Goal: Task Accomplishment & Management: Manage account settings

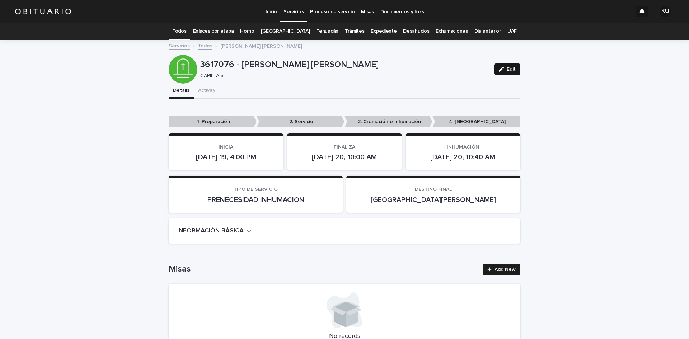
click at [507, 67] on span "Edit" at bounding box center [511, 69] width 9 height 5
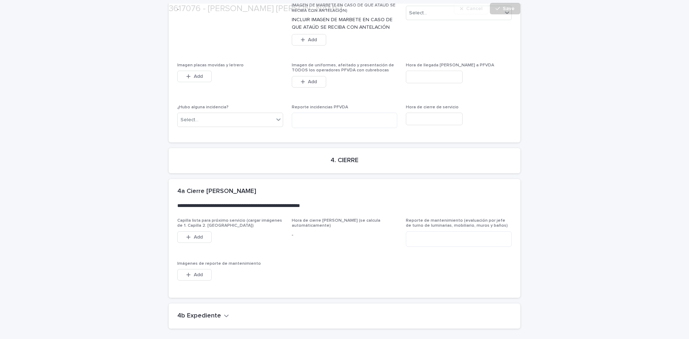
scroll to position [1820, 0]
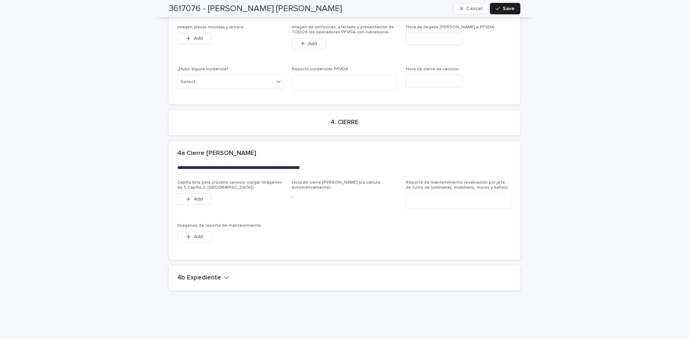
click at [224, 277] on icon "button" at bounding box center [226, 278] width 4 height 3
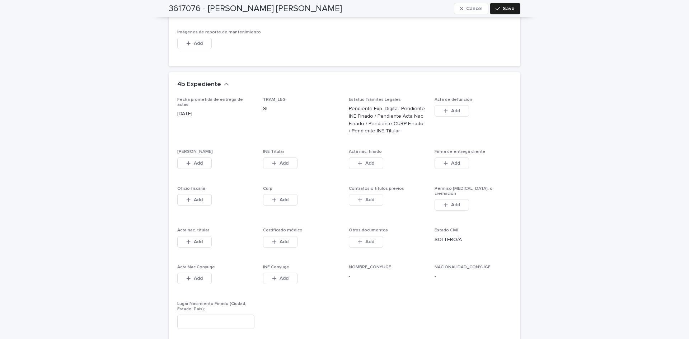
scroll to position [2035, 0]
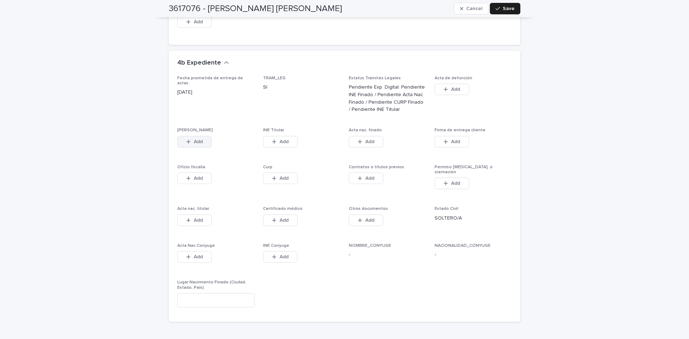
click at [200, 136] on button "Add" at bounding box center [194, 141] width 34 height 11
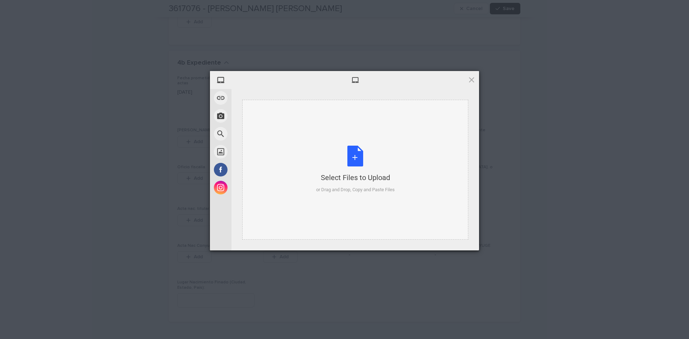
click at [359, 159] on div "Select Files to Upload or Drag and Drop, Copy and Paste Files" at bounding box center [355, 170] width 79 height 48
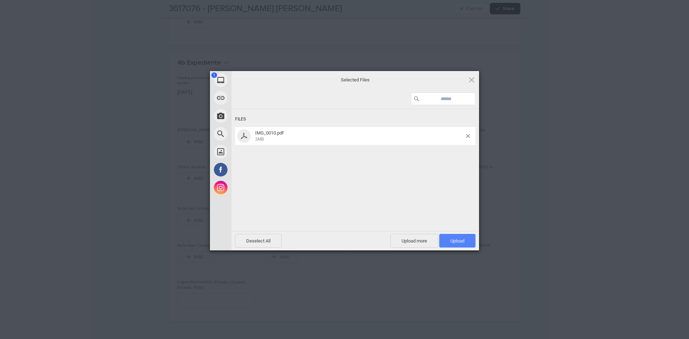
drag, startPoint x: 360, startPoint y: 159, endPoint x: 459, endPoint y: 239, distance: 127.4
click at [459, 239] on span "Upload 1" at bounding box center [458, 240] width 14 height 5
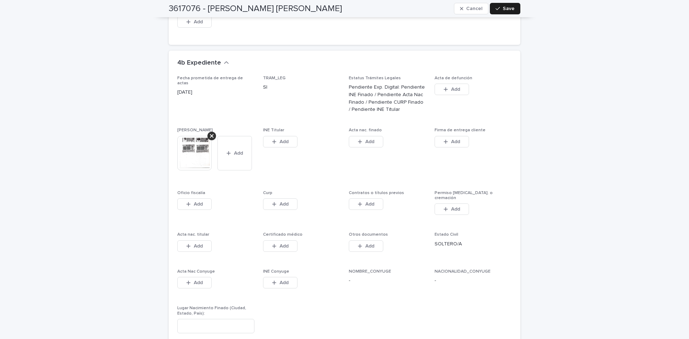
click at [280, 139] on span "Add" at bounding box center [284, 141] width 9 height 5
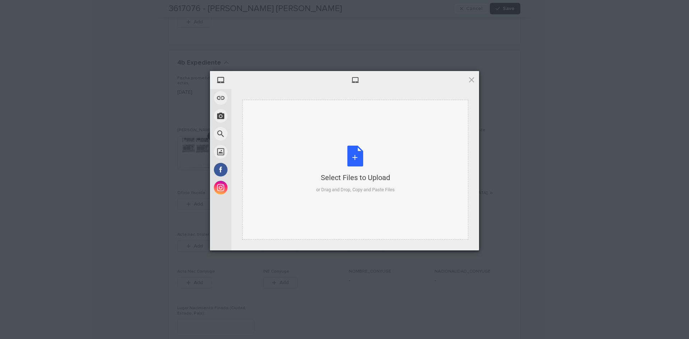
click at [355, 158] on div "Select Files to Upload or Drag and Drop, Copy and Paste Files" at bounding box center [355, 170] width 79 height 48
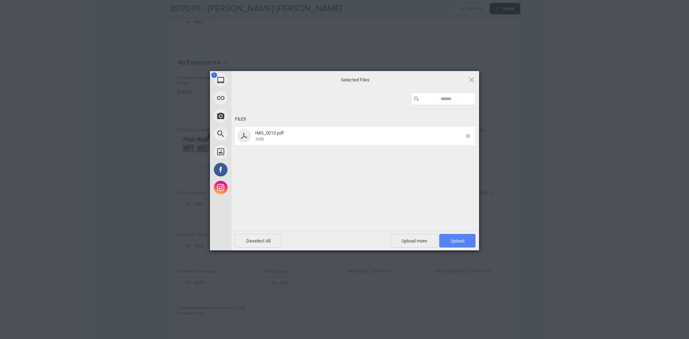
drag, startPoint x: 355, startPoint y: 158, endPoint x: 459, endPoint y: 238, distance: 131.0
click at [459, 238] on span "Upload 1" at bounding box center [457, 241] width 36 height 14
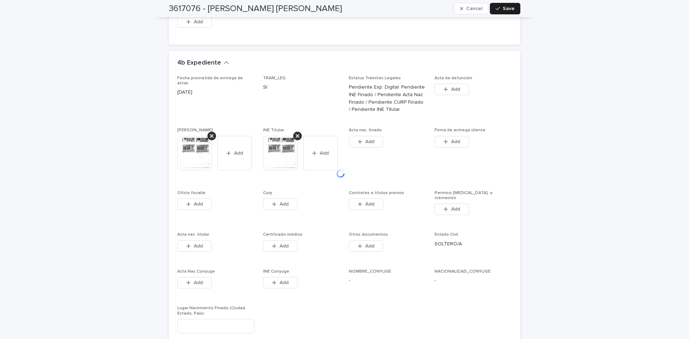
click at [369, 139] on span "Add" at bounding box center [369, 141] width 9 height 5
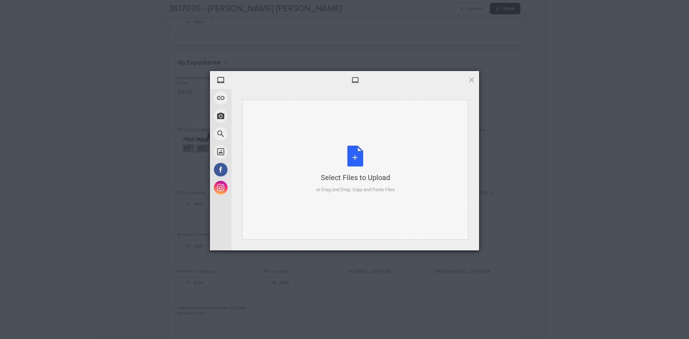
click at [348, 154] on div "Select Files to Upload or Drag and Drop, Copy and Paste Files" at bounding box center [355, 170] width 79 height 48
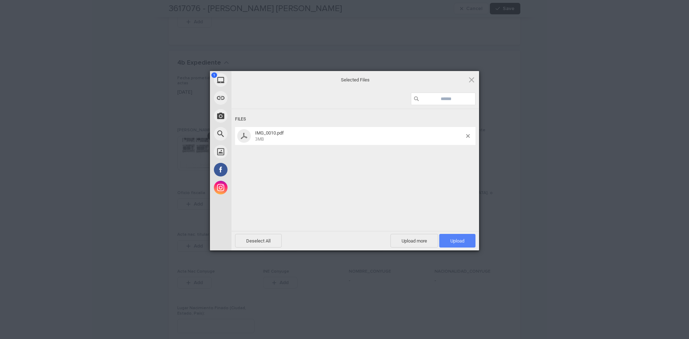
drag, startPoint x: 348, startPoint y: 154, endPoint x: 454, endPoint y: 241, distance: 137.3
click at [454, 241] on span "Upload 1" at bounding box center [458, 240] width 14 height 5
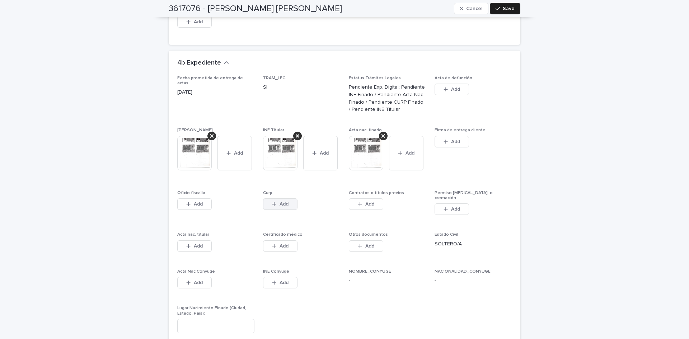
click at [273, 202] on icon "button" at bounding box center [274, 204] width 4 height 5
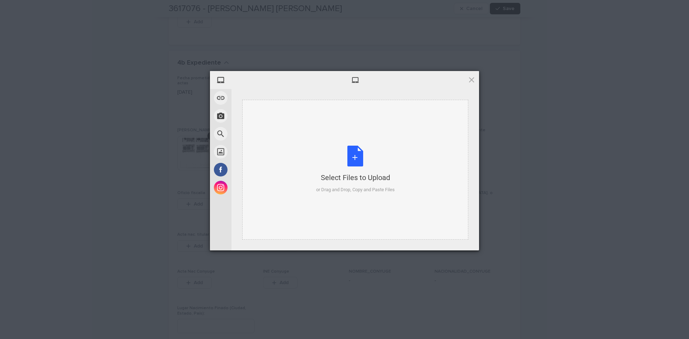
click at [352, 163] on div "Select Files to Upload or Drag and Drop, Copy and Paste Files" at bounding box center [355, 170] width 79 height 48
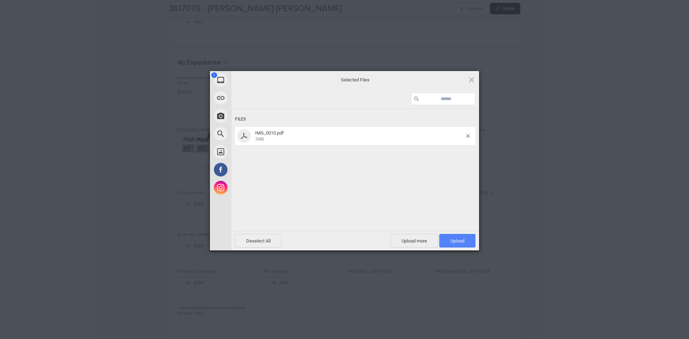
click at [465, 240] on span "Upload 1" at bounding box center [457, 241] width 36 height 14
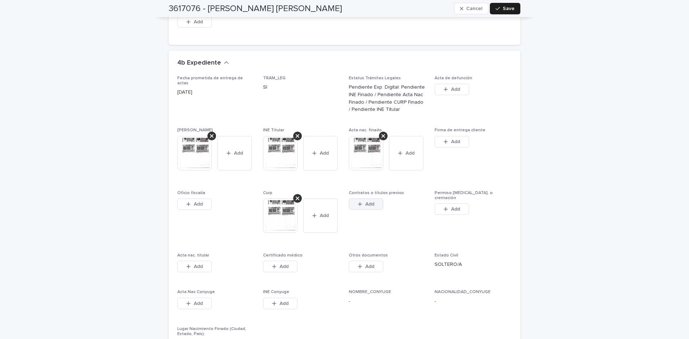
click at [360, 199] on button "Add" at bounding box center [366, 204] width 34 height 11
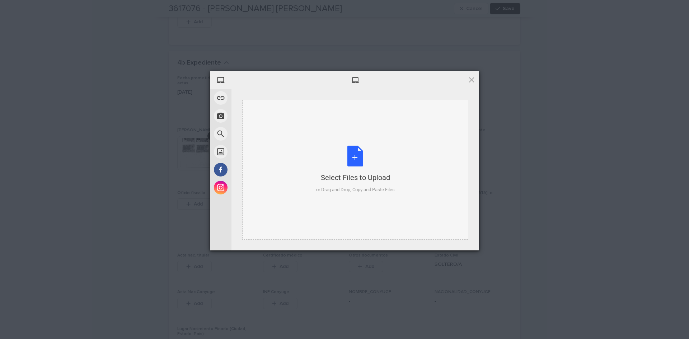
click at [356, 164] on div "Select Files to Upload or Drag and Drop, Copy and Paste Files" at bounding box center [355, 170] width 79 height 48
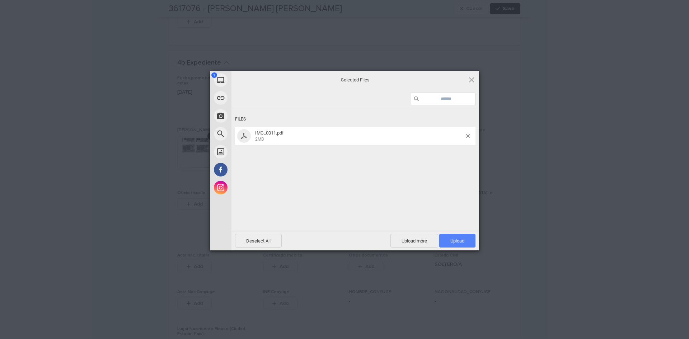
click at [457, 237] on span "Upload 1" at bounding box center [457, 241] width 36 height 14
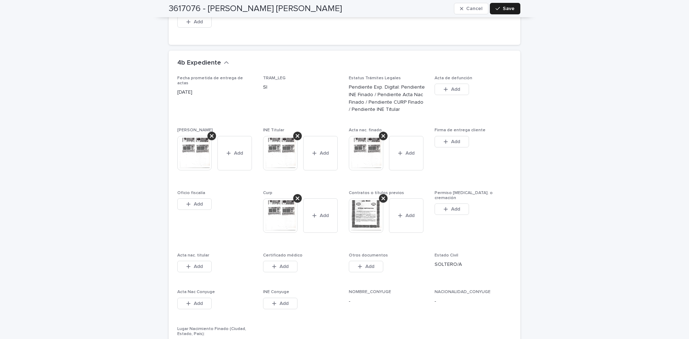
click at [405, 199] on button "Add" at bounding box center [406, 216] width 34 height 34
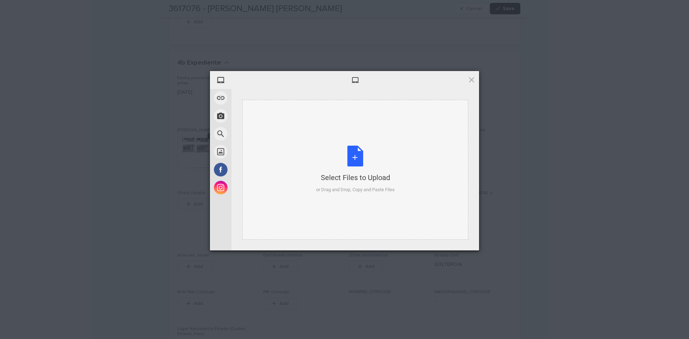
click at [350, 154] on div "Select Files to Upload or Drag and Drop, Copy and Paste Files" at bounding box center [355, 170] width 79 height 48
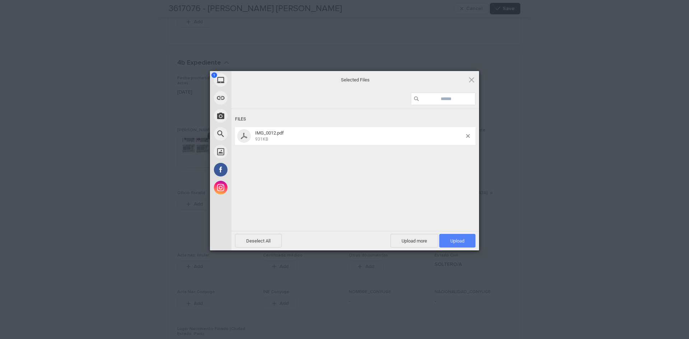
click at [466, 242] on span "Upload 1" at bounding box center [457, 241] width 36 height 14
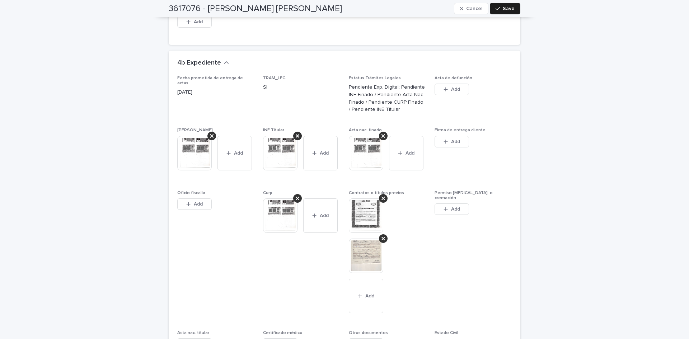
drag, startPoint x: 350, startPoint y: 192, endPoint x: 277, endPoint y: 327, distance: 154.1
click at [277, 339] on button "Add" at bounding box center [280, 344] width 34 height 11
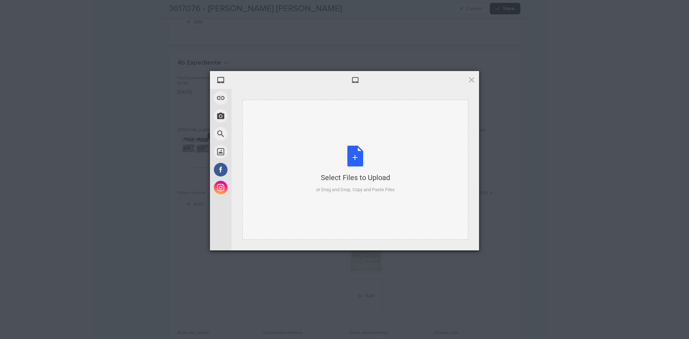
click at [353, 155] on div "Select Files to Upload or Drag and Drop, Copy and Paste Files" at bounding box center [355, 170] width 79 height 48
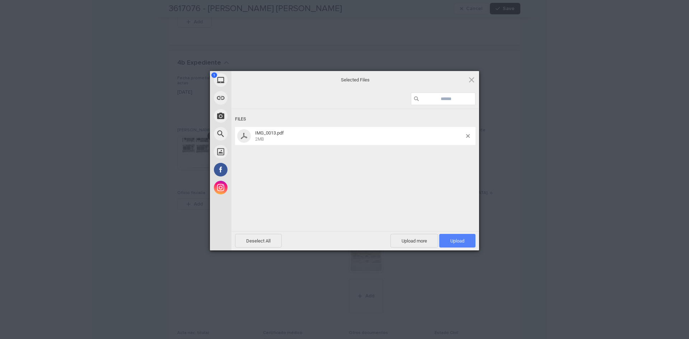
click at [459, 243] on span "Upload 1" at bounding box center [458, 240] width 14 height 5
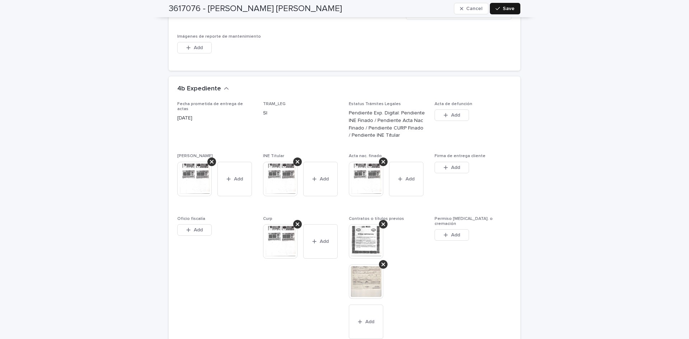
click at [508, 9] on span "Save" at bounding box center [509, 8] width 12 height 5
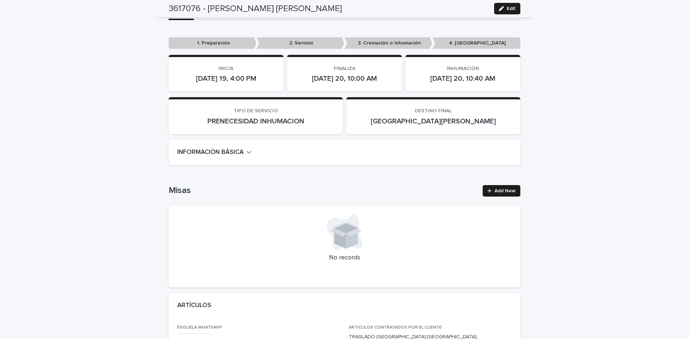
scroll to position [0, 0]
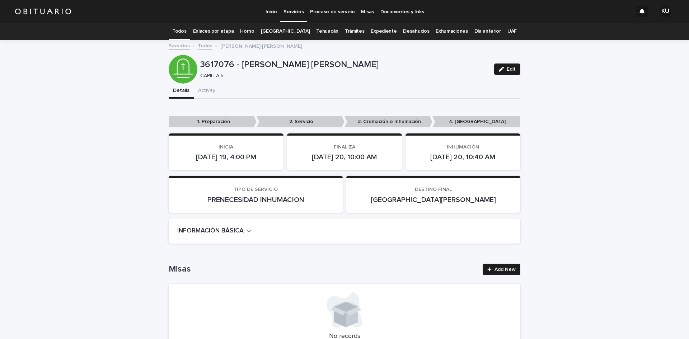
click at [291, 9] on p "Servicios" at bounding box center [294, 7] width 20 height 15
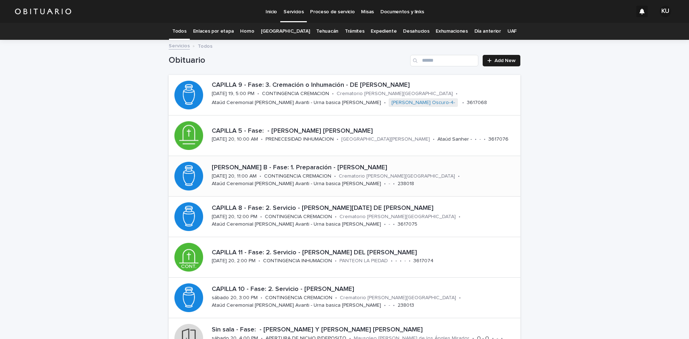
click at [446, 177] on div "[PERSON_NAME] B - Fase: 1. Preparación - [PERSON_NAME] [DATE] 20, 11:00 AM • CO…" at bounding box center [365, 176] width 312 height 30
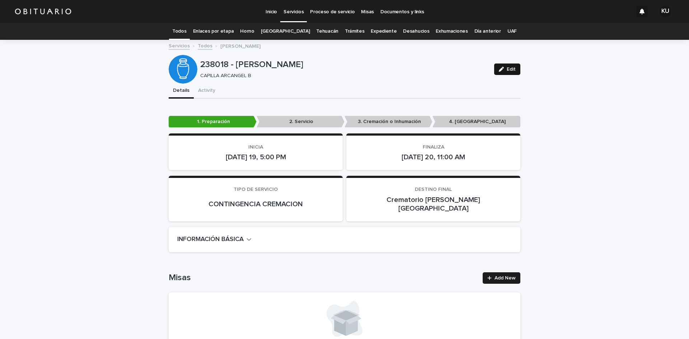
click at [501, 70] on icon "button" at bounding box center [501, 69] width 5 height 5
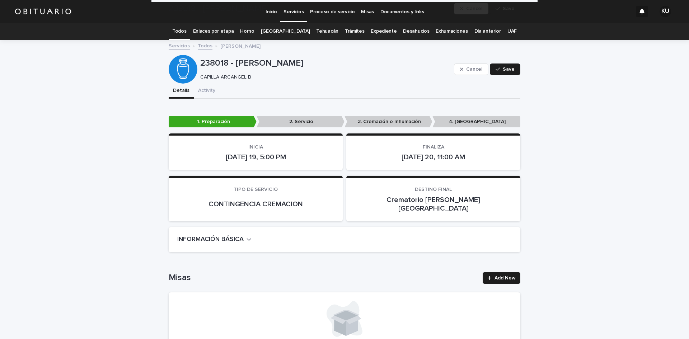
scroll to position [1680, 0]
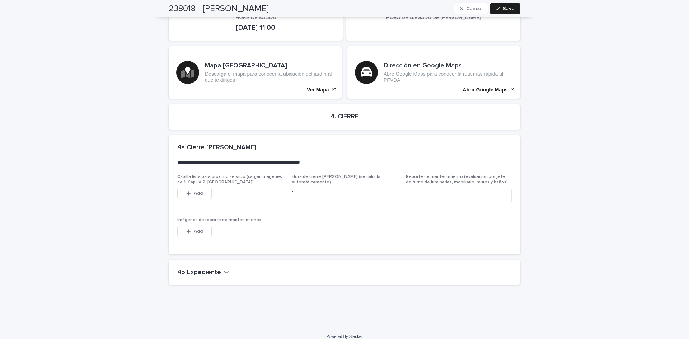
click at [219, 269] on button "4b Expediente" at bounding box center [203, 273] width 52 height 8
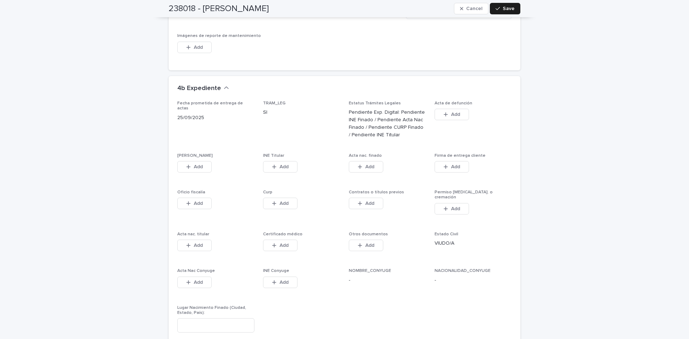
scroll to position [1922, 0]
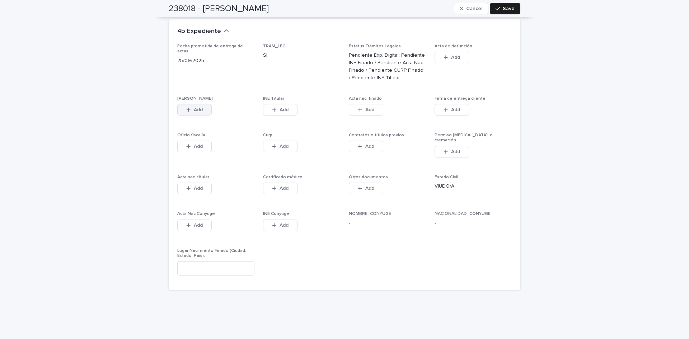
click at [199, 107] on span "Add" at bounding box center [198, 109] width 9 height 5
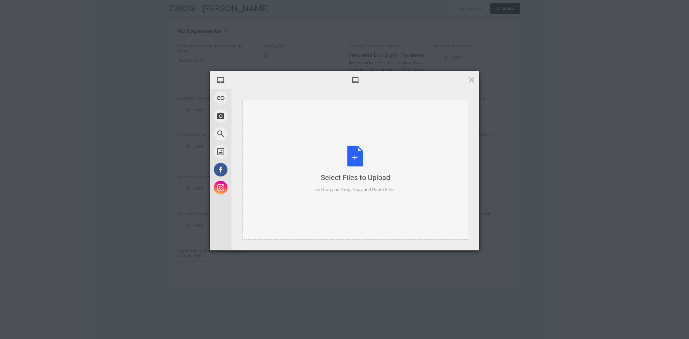
click at [360, 151] on div "Select Files to Upload or Drag and Drop, Copy and Paste Files" at bounding box center [355, 170] width 79 height 48
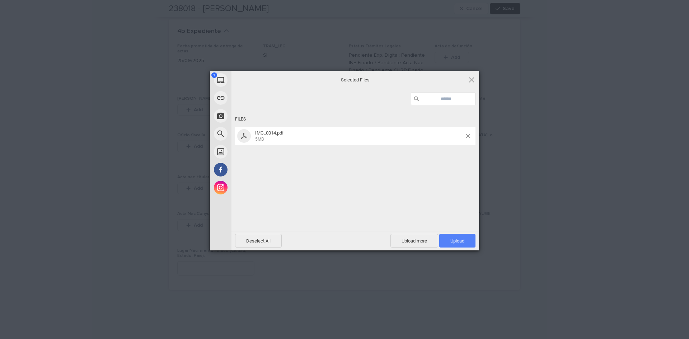
drag, startPoint x: 360, startPoint y: 151, endPoint x: 456, endPoint y: 237, distance: 128.1
click at [456, 237] on span "Upload 1" at bounding box center [457, 241] width 36 height 14
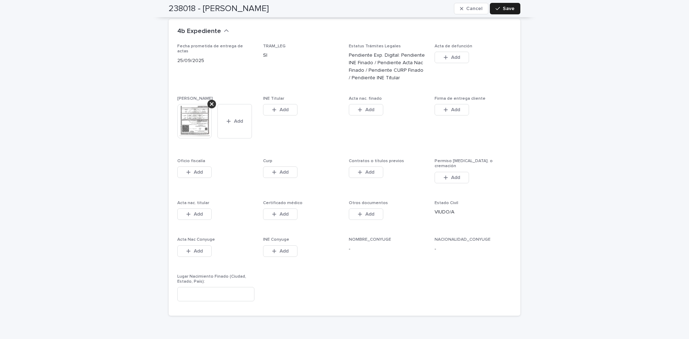
click at [276, 107] on div "button" at bounding box center [275, 109] width 7 height 5
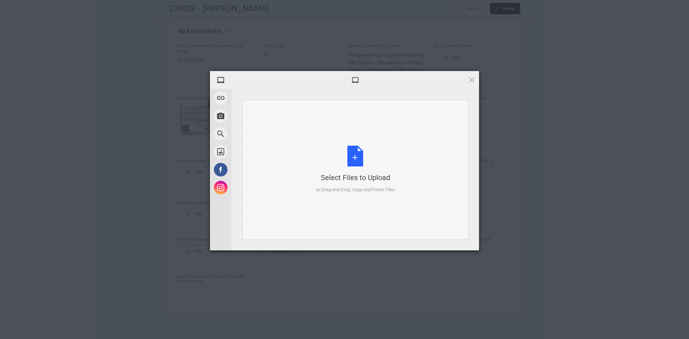
click at [353, 158] on div "Select Files to Upload or Drag and Drop, Copy and Paste Files" at bounding box center [355, 170] width 79 height 48
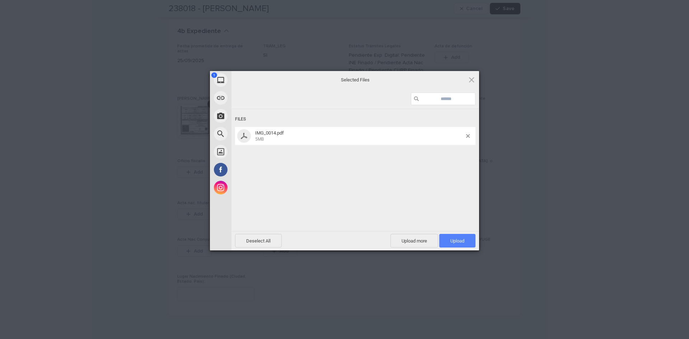
click at [462, 239] on span "Upload 1" at bounding box center [458, 240] width 14 height 5
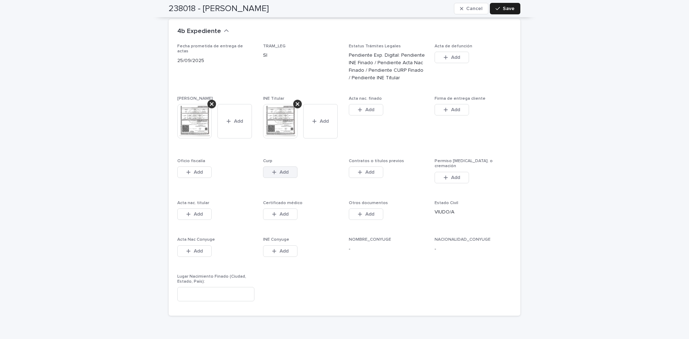
click at [275, 167] on button "Add" at bounding box center [280, 172] width 34 height 11
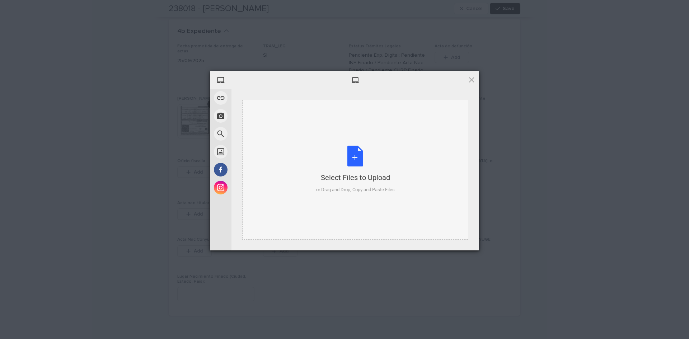
click at [351, 162] on div "Select Files to Upload or Drag and Drop, Copy and Paste Files" at bounding box center [355, 170] width 79 height 48
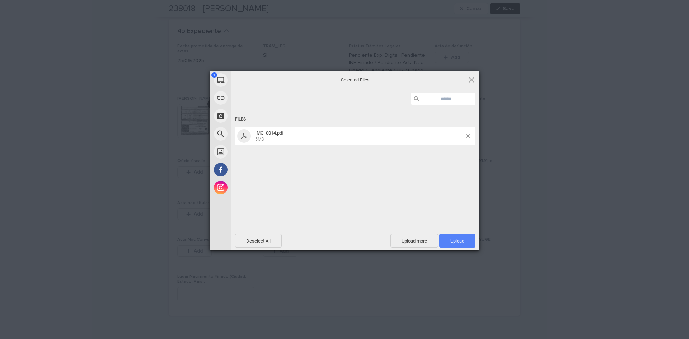
drag, startPoint x: 351, startPoint y: 162, endPoint x: 458, endPoint y: 238, distance: 131.7
click at [458, 238] on span "Upload 1" at bounding box center [458, 240] width 14 height 5
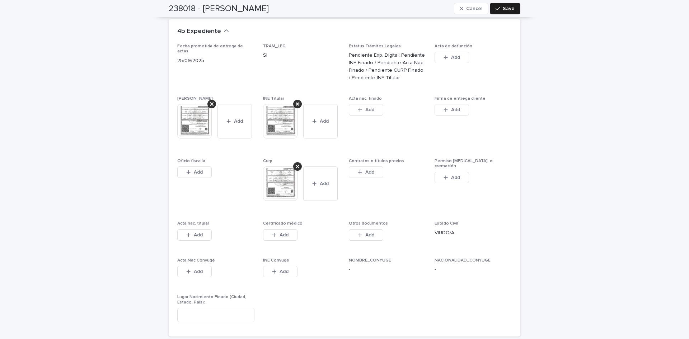
click at [368, 107] on span "Add" at bounding box center [369, 109] width 9 height 5
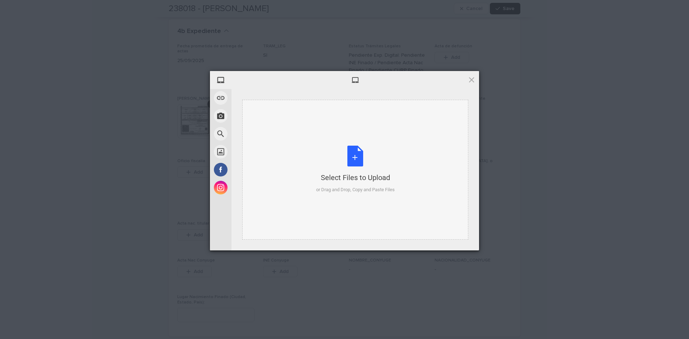
click at [359, 156] on div "Select Files to Upload or Drag and Drop, Copy and Paste Files" at bounding box center [355, 170] width 79 height 48
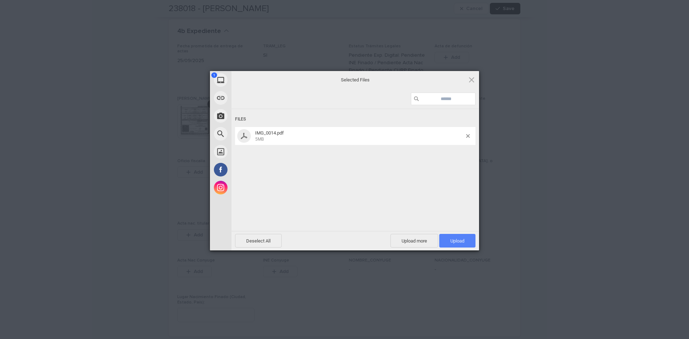
click at [459, 246] on span "Upload 1" at bounding box center [457, 241] width 36 height 14
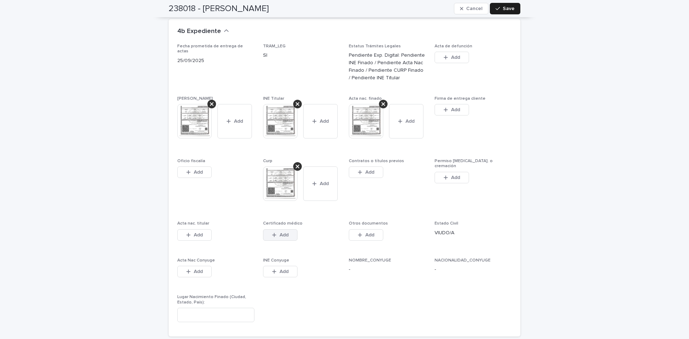
click at [268, 229] on button "Add" at bounding box center [280, 234] width 34 height 11
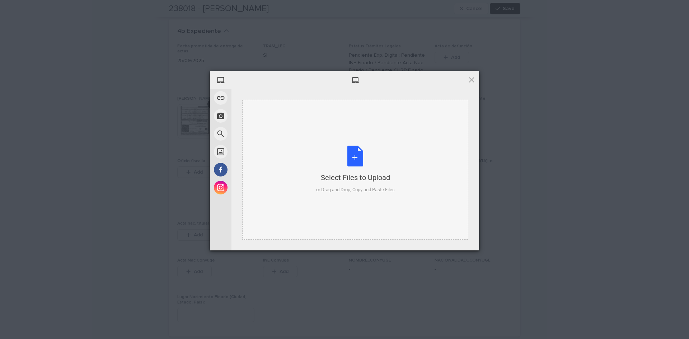
click at [363, 158] on div "Select Files to Upload or Drag and Drop, Copy and Paste Files" at bounding box center [355, 170] width 79 height 48
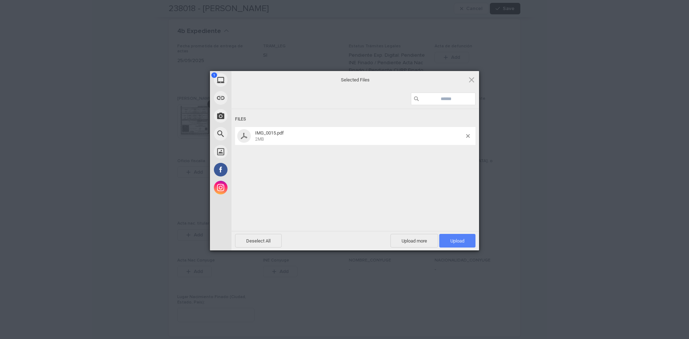
click at [452, 240] on span "Upload 1" at bounding box center [458, 240] width 14 height 5
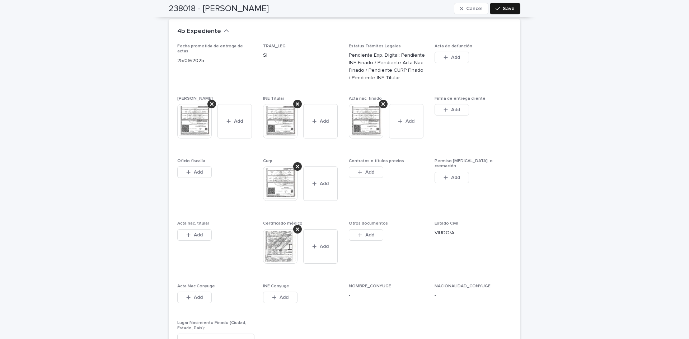
click at [508, 9] on span "Save" at bounding box center [509, 8] width 12 height 5
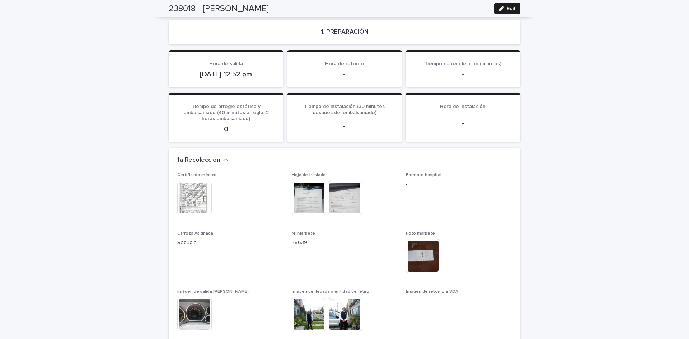
scroll to position [0, 0]
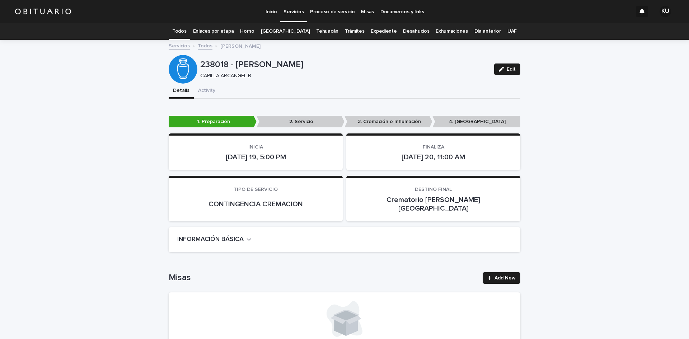
click at [366, 11] on p "Misas" at bounding box center [367, 7] width 13 height 15
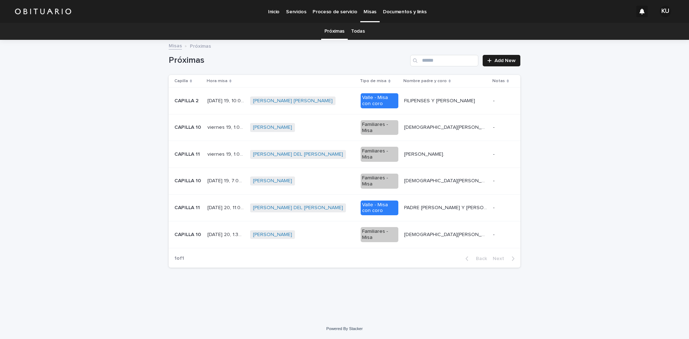
click at [278, 12] on p "Inicio" at bounding box center [273, 7] width 11 height 15
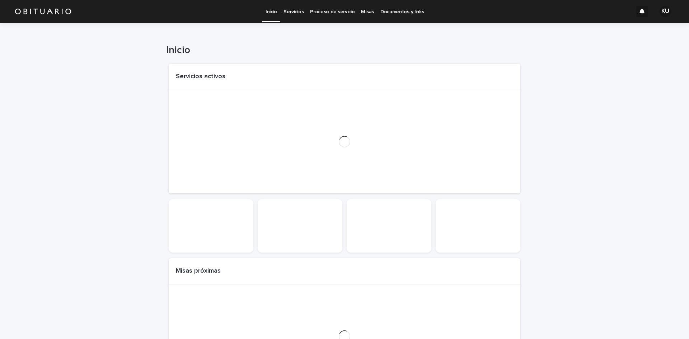
click at [290, 10] on p "Servicios" at bounding box center [294, 7] width 20 height 15
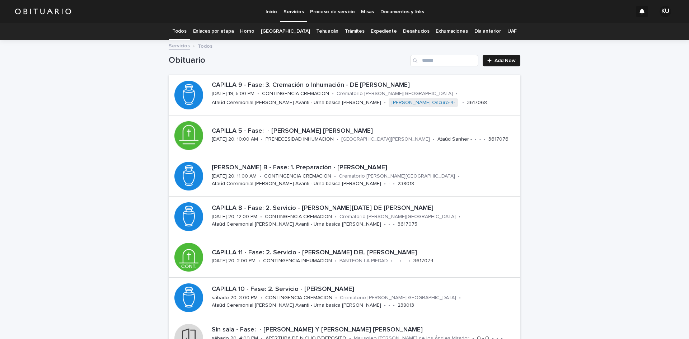
click at [291, 32] on link "[GEOGRAPHIC_DATA]" at bounding box center [285, 31] width 49 height 17
